Goal: Information Seeking & Learning: Learn about a topic

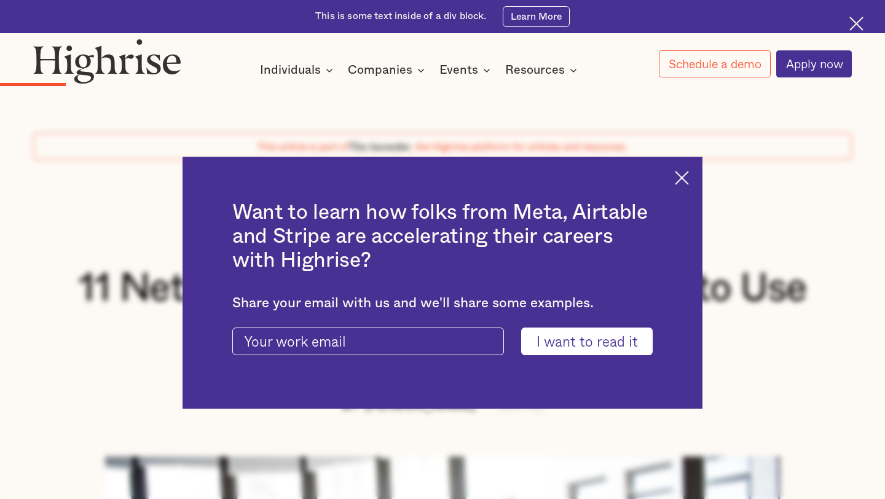
scroll to position [1375, 0]
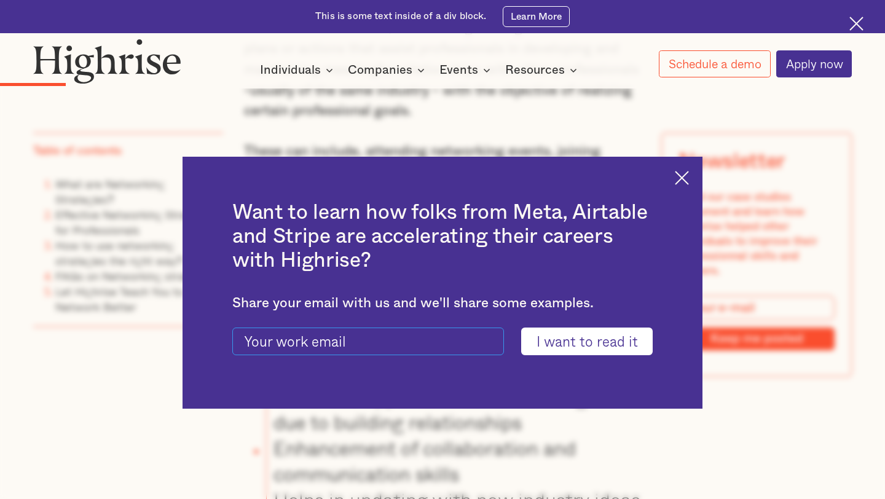
click at [264, 341] on input "current-ascender-blog-article-modal-form" at bounding box center [368, 342] width 272 height 28
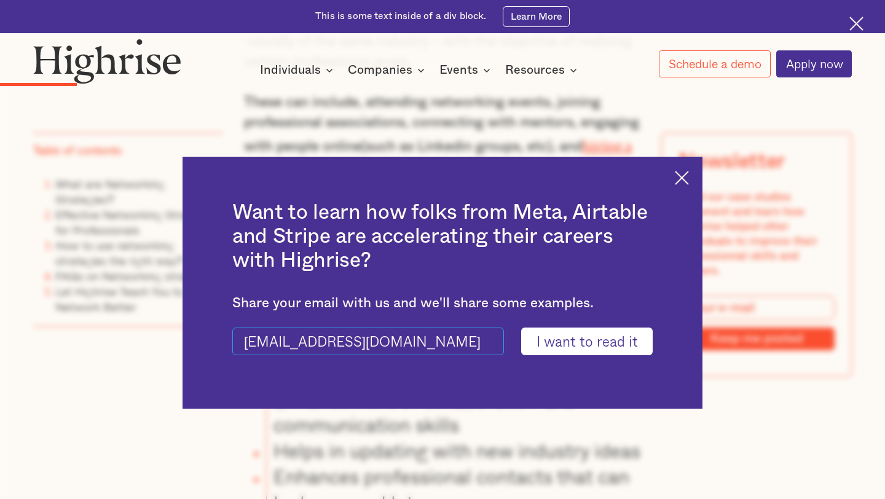
scroll to position [1437, 0]
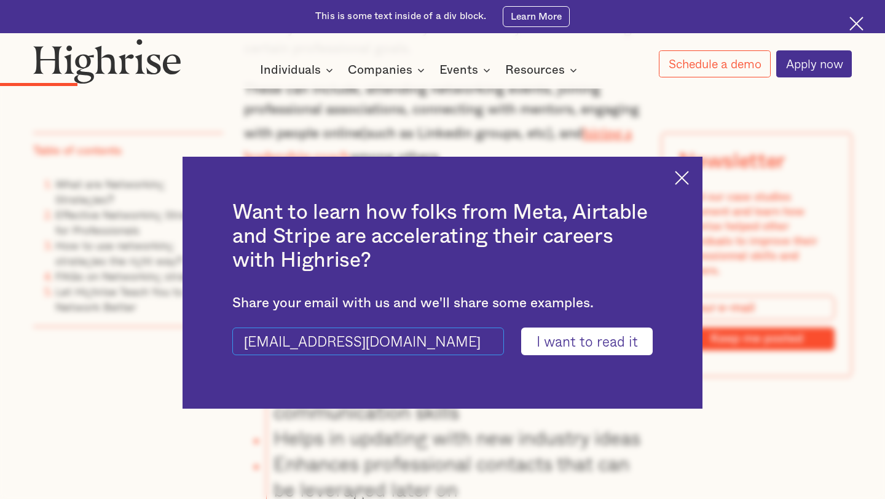
type input "[EMAIL_ADDRESS][DOMAIN_NAME]"
click at [558, 337] on input "I want to read it" at bounding box center [587, 342] width 132 height 28
type input "Please wait..."
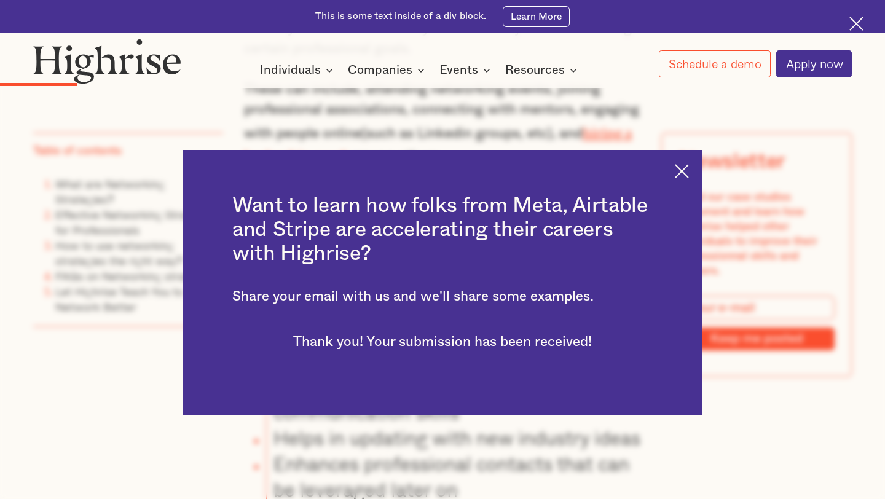
click at [683, 175] on img at bounding box center [682, 171] width 14 height 14
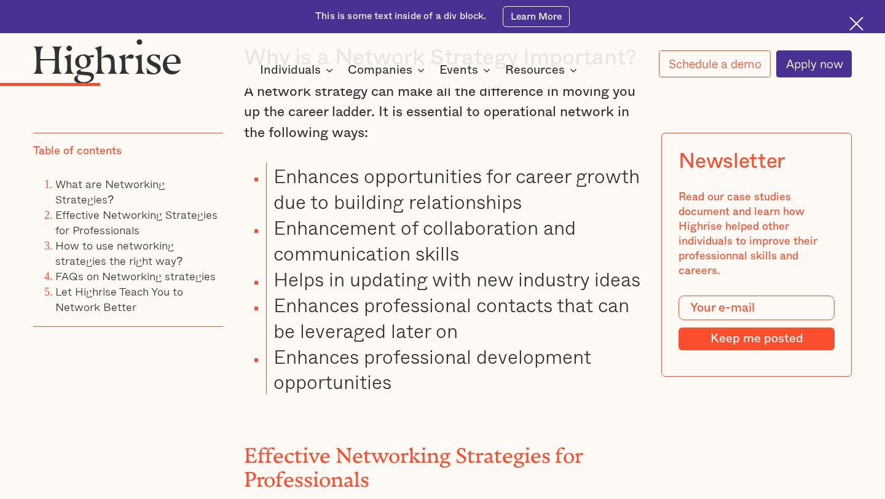
scroll to position [1579, 0]
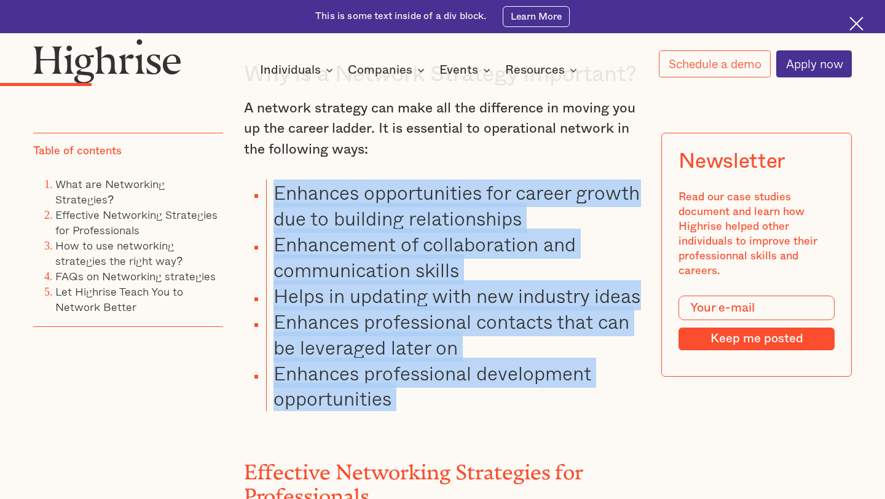
drag, startPoint x: 278, startPoint y: 151, endPoint x: 470, endPoint y: 397, distance: 312.7
click at [470, 397] on div "" Your network is your net worth." - [PERSON_NAME] In [DATE] hyper-competitive …" at bounding box center [443, 231] width 398 height 1857
copy div "Enhances opportunities for career growth due to building relationships Enhancem…"
click at [408, 231] on li "Enhancement of collaboration and communication skills" at bounding box center [454, 257] width 376 height 52
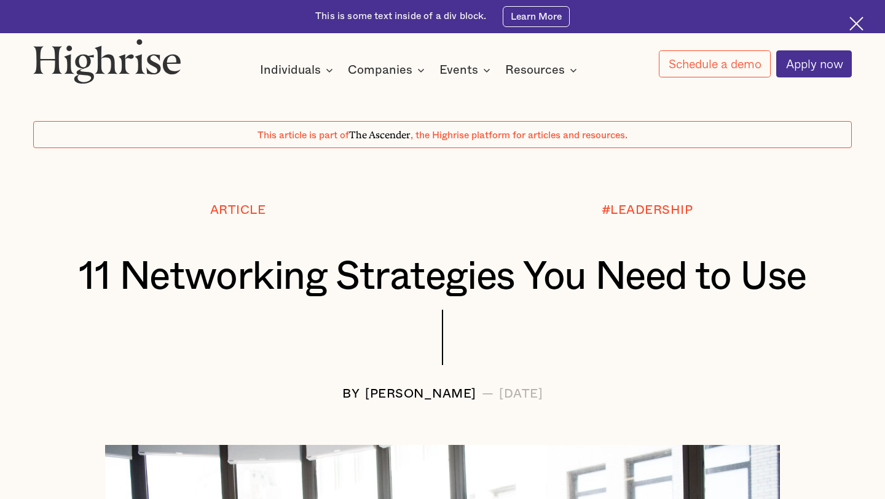
scroll to position [0, 0]
